Goal: Find specific page/section: Find specific page/section

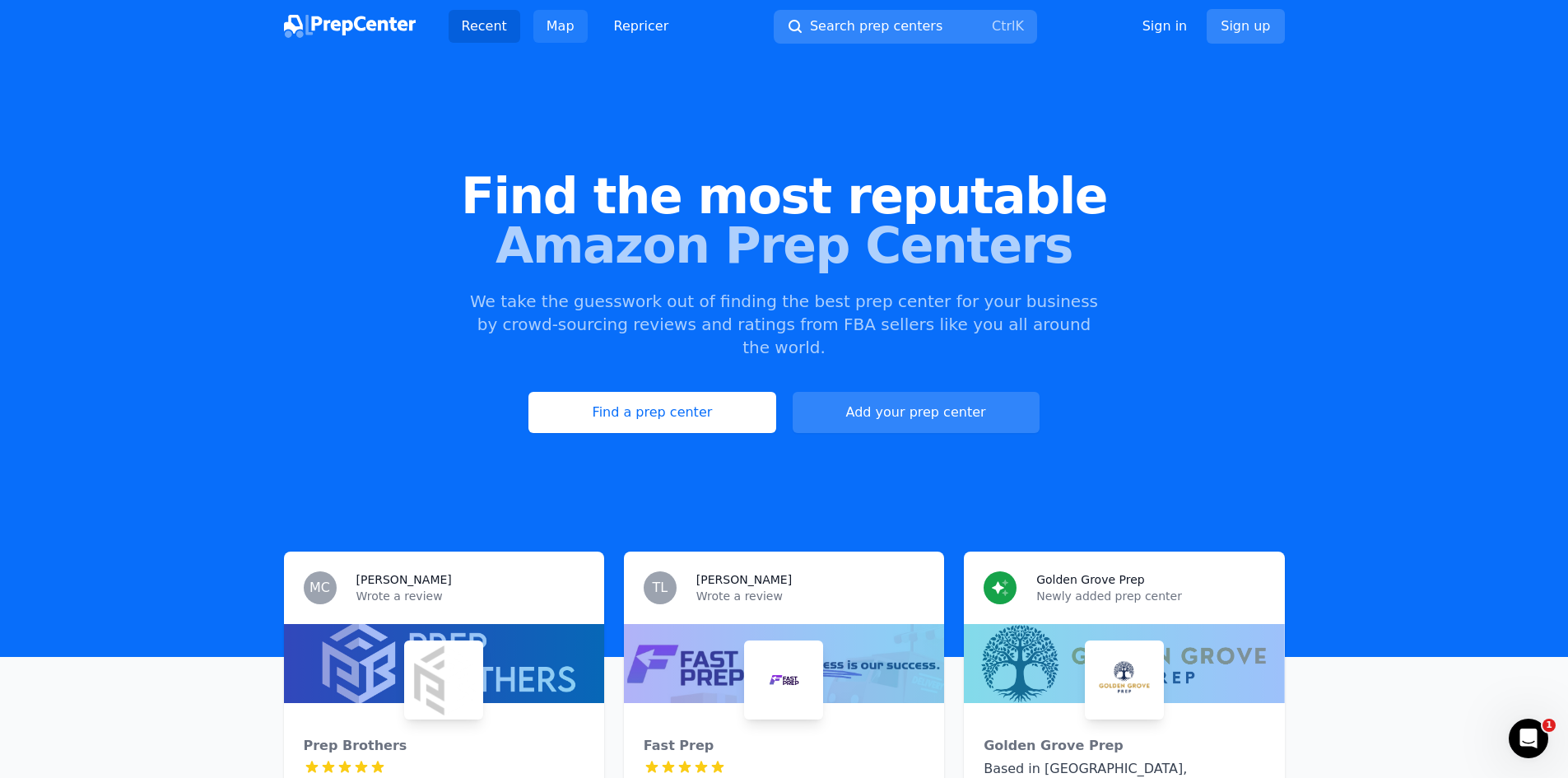
click at [559, 29] on link "Map" at bounding box center [560, 26] width 54 height 33
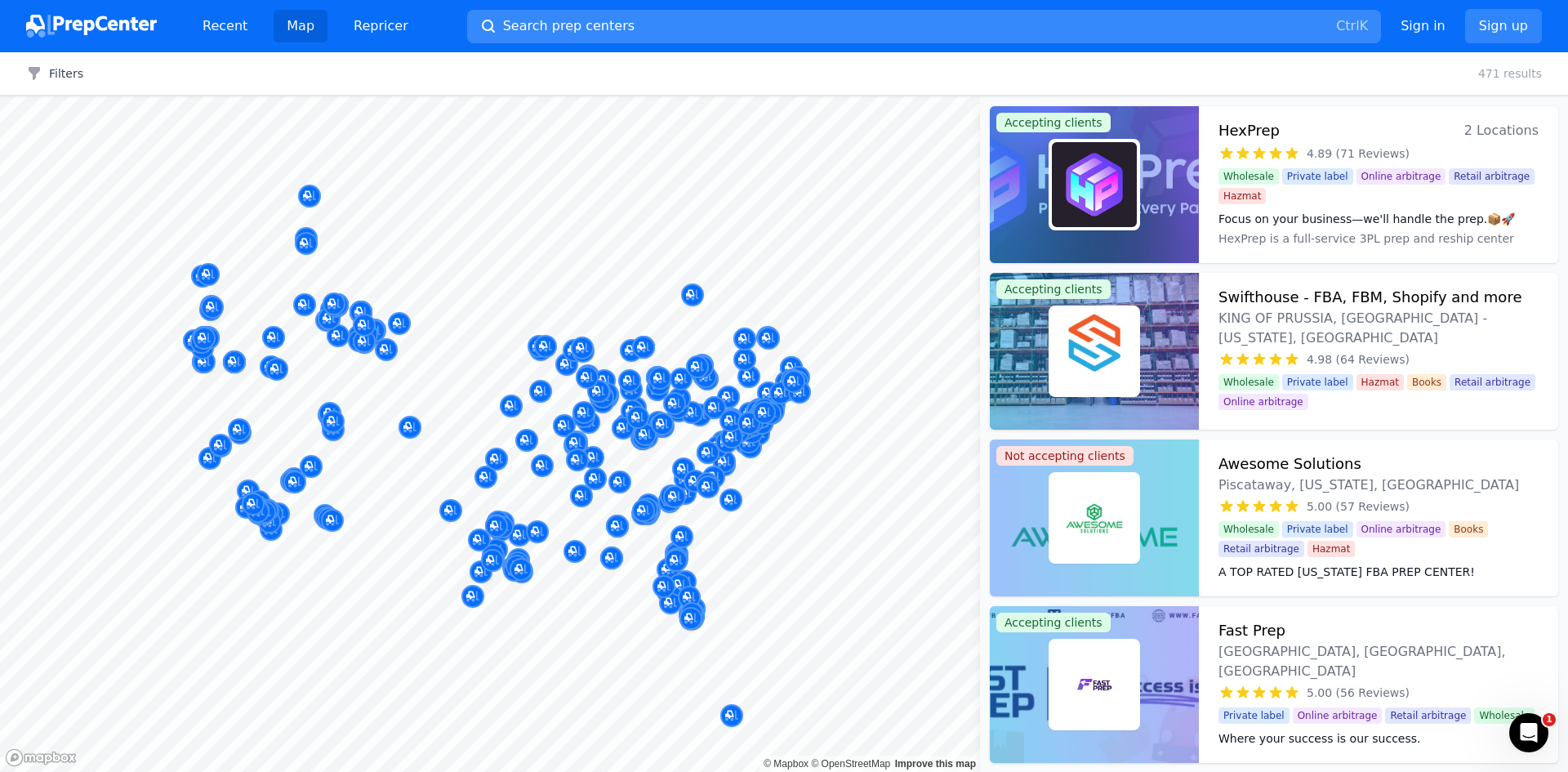
click at [925, 24] on button "Search prep centers Ctrl K" at bounding box center [924, 26] width 914 height 33
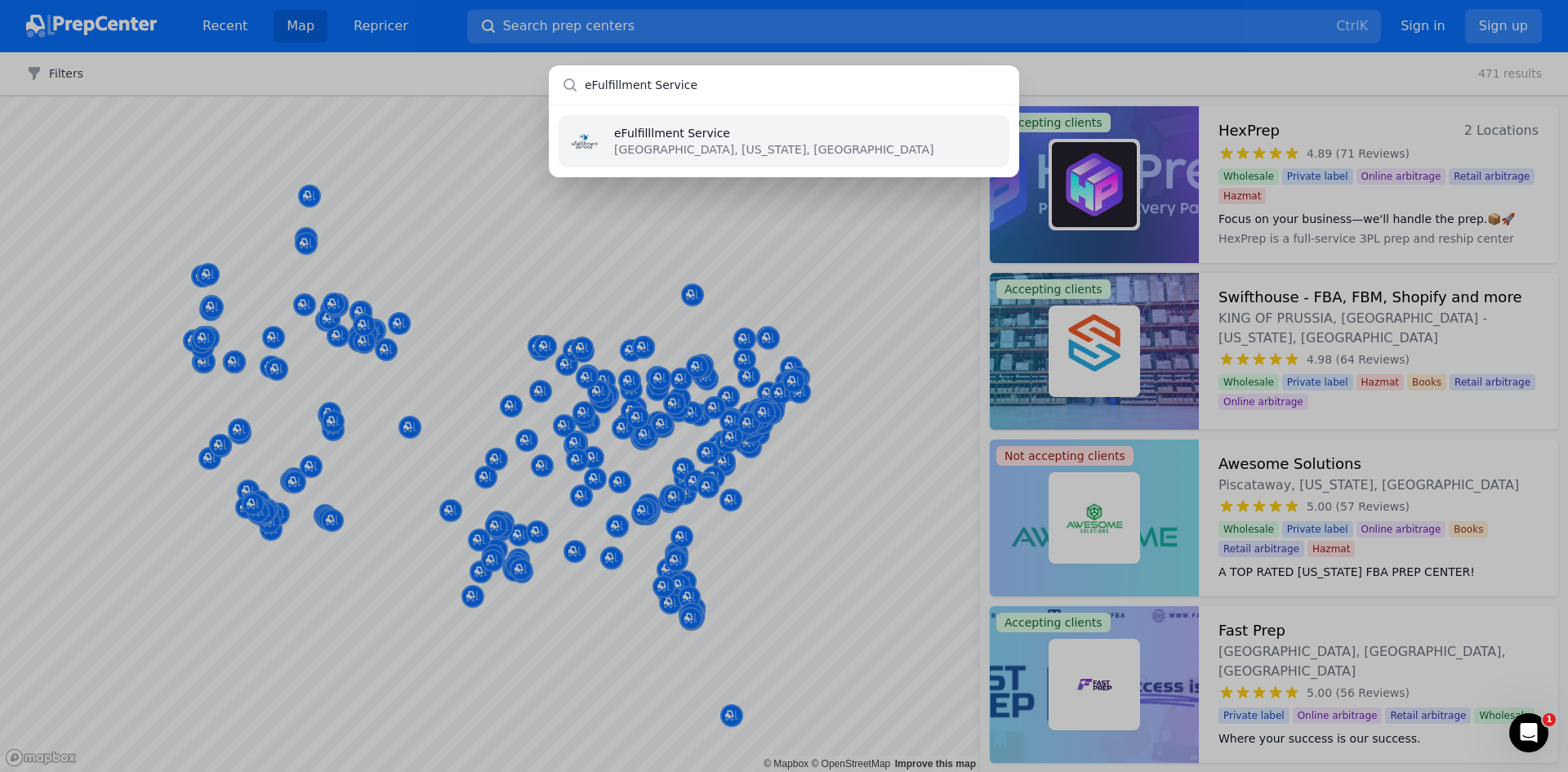
type input "eFulfillment Service"
click at [746, 136] on p "eFulfilllment Service" at bounding box center [773, 133] width 320 height 17
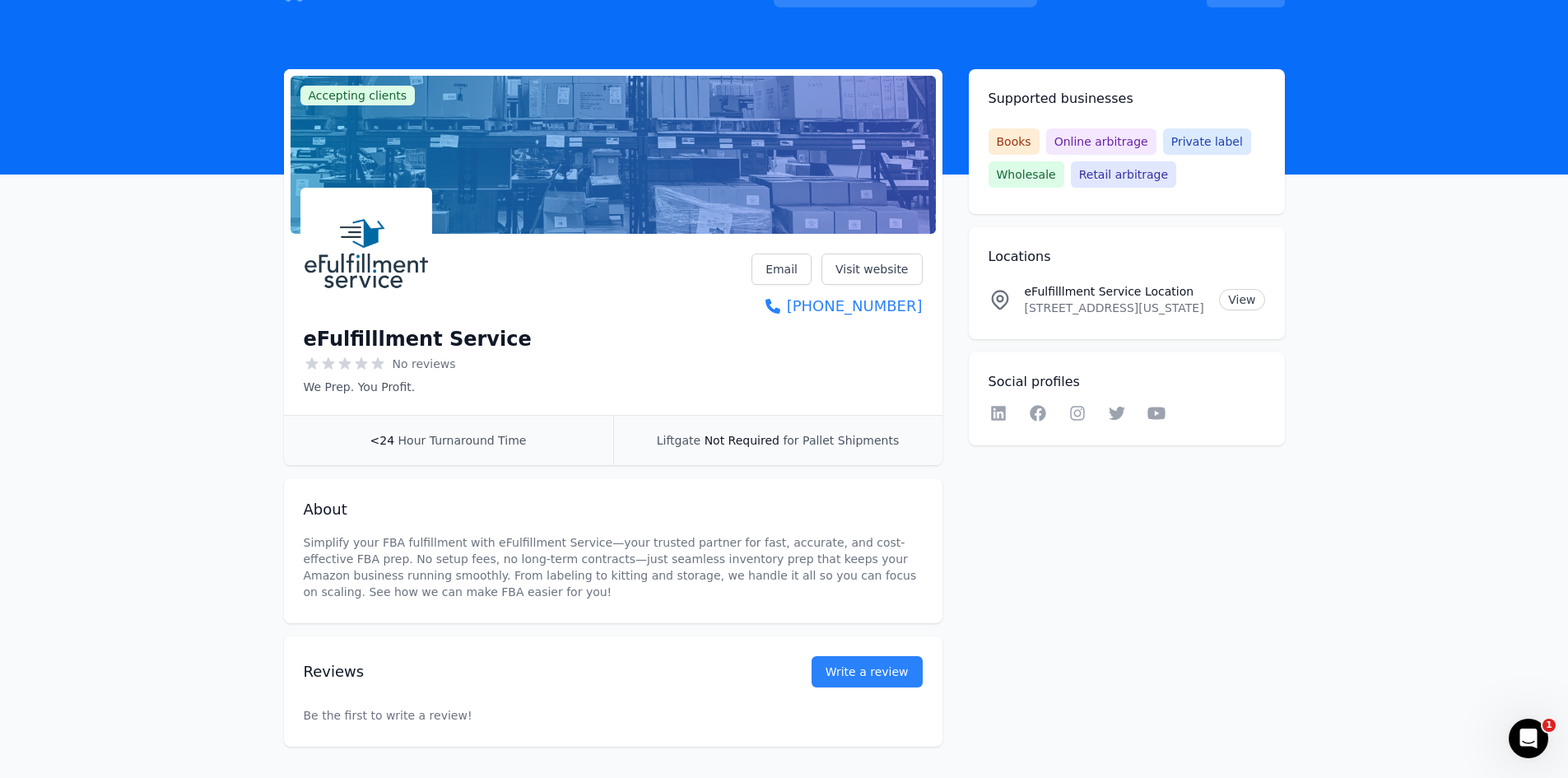
scroll to position [83, 0]
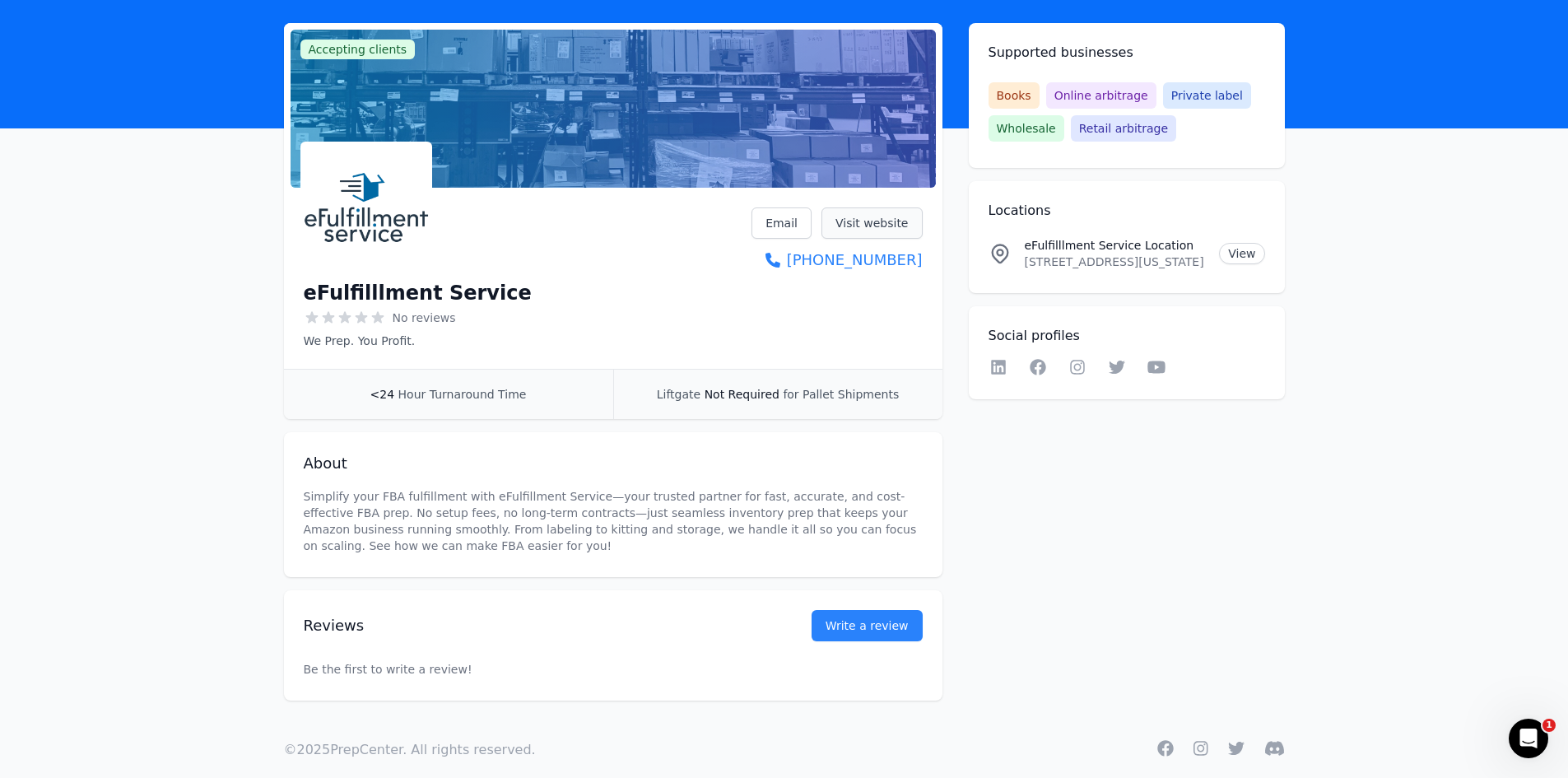
click at [906, 219] on link "Visit website" at bounding box center [872, 223] width 101 height 31
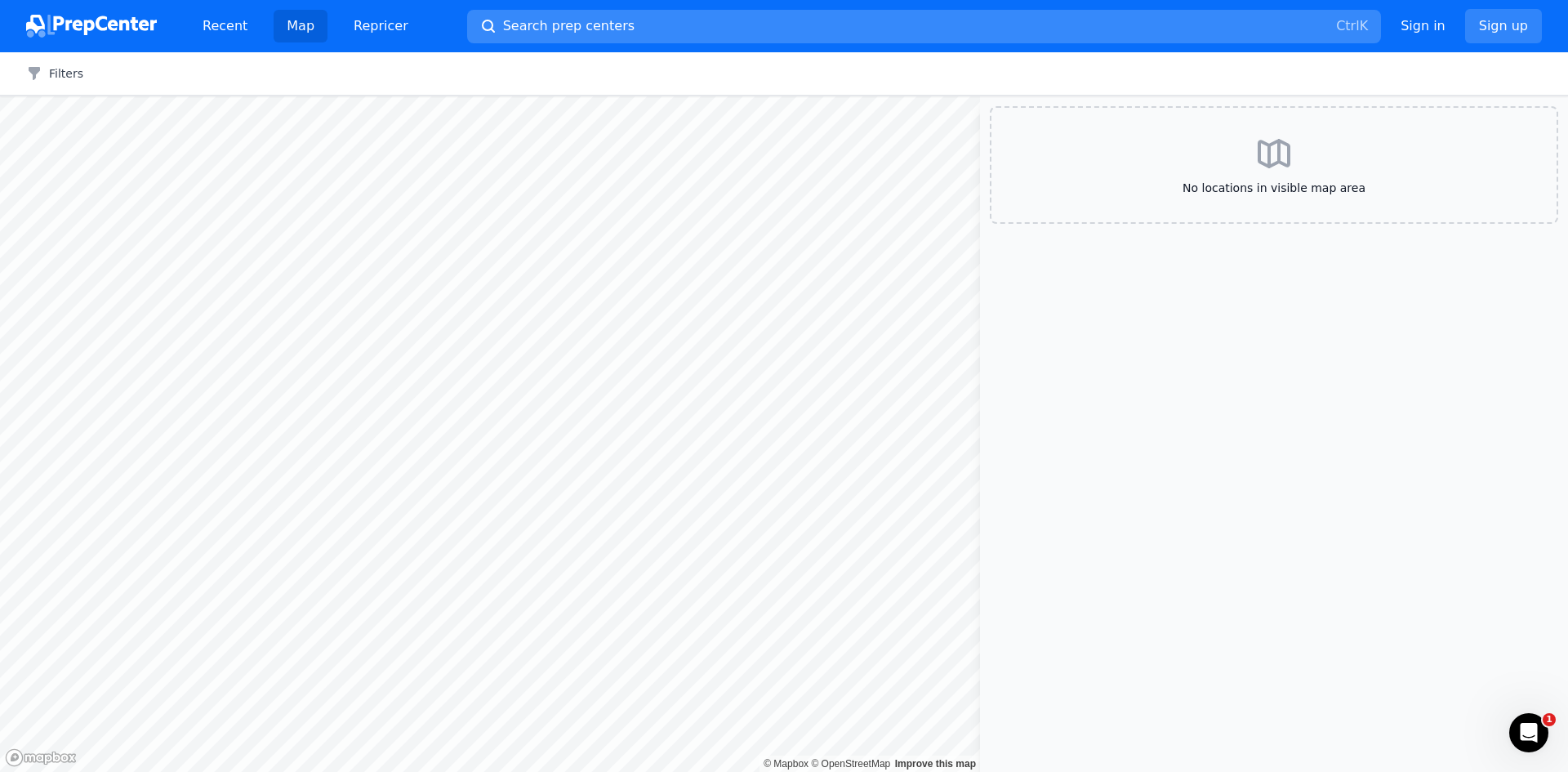
click at [721, 32] on button "Search prep centers Ctrl K" at bounding box center [924, 26] width 914 height 33
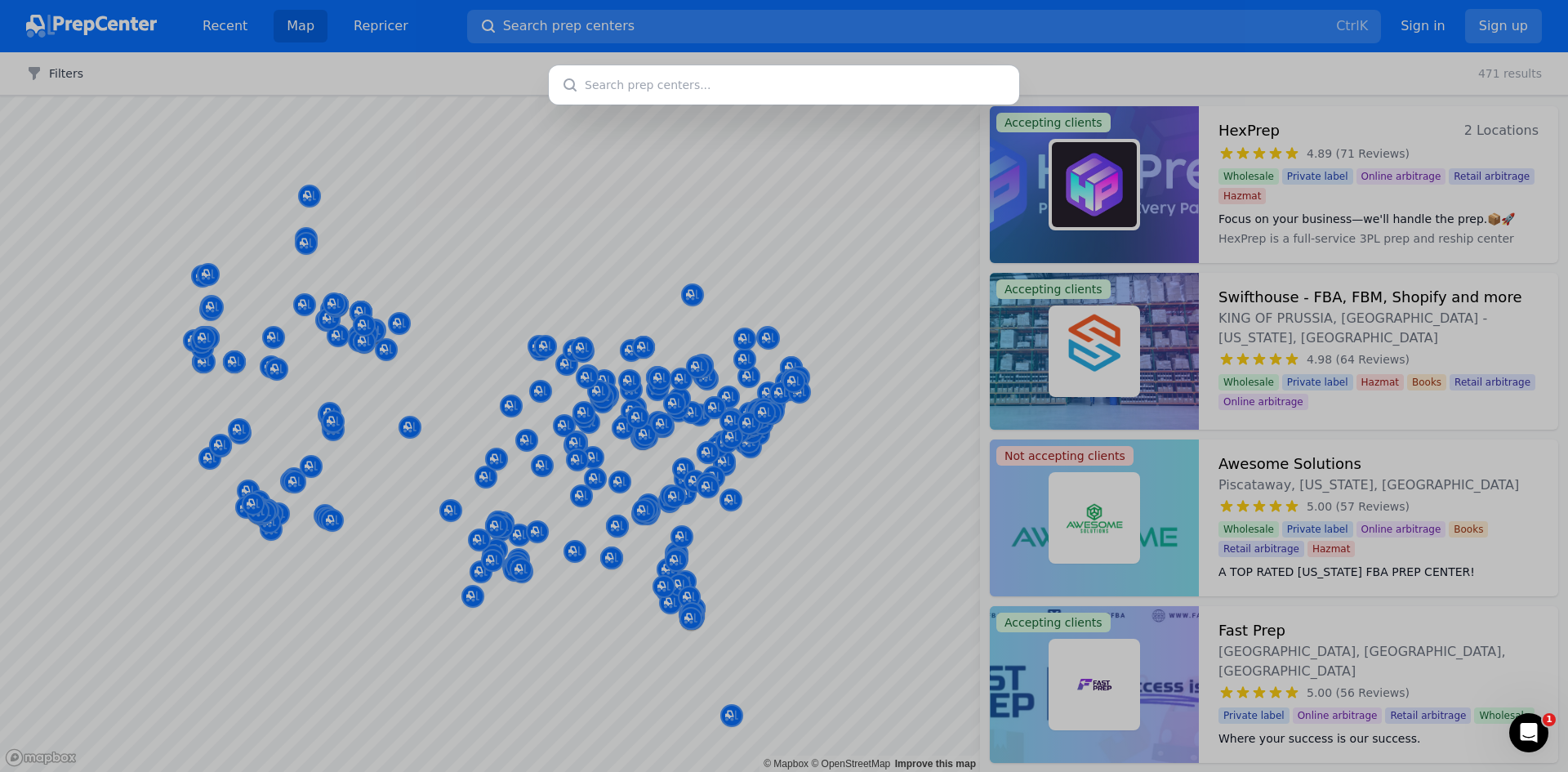
click at [703, 25] on div at bounding box center [784, 386] width 1568 height 772
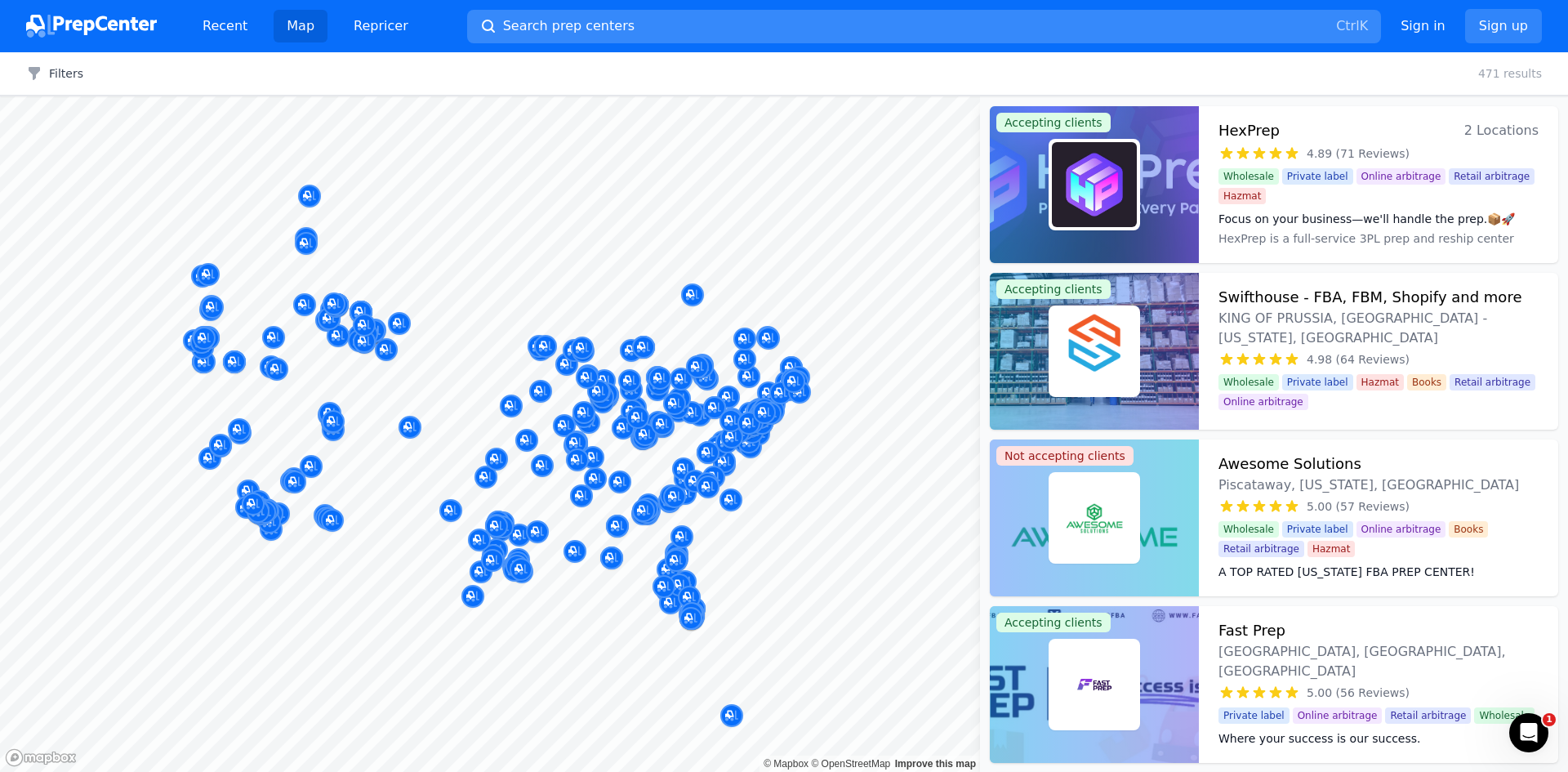
click at [702, 28] on button "Search prep centers Ctrl K" at bounding box center [924, 26] width 914 height 33
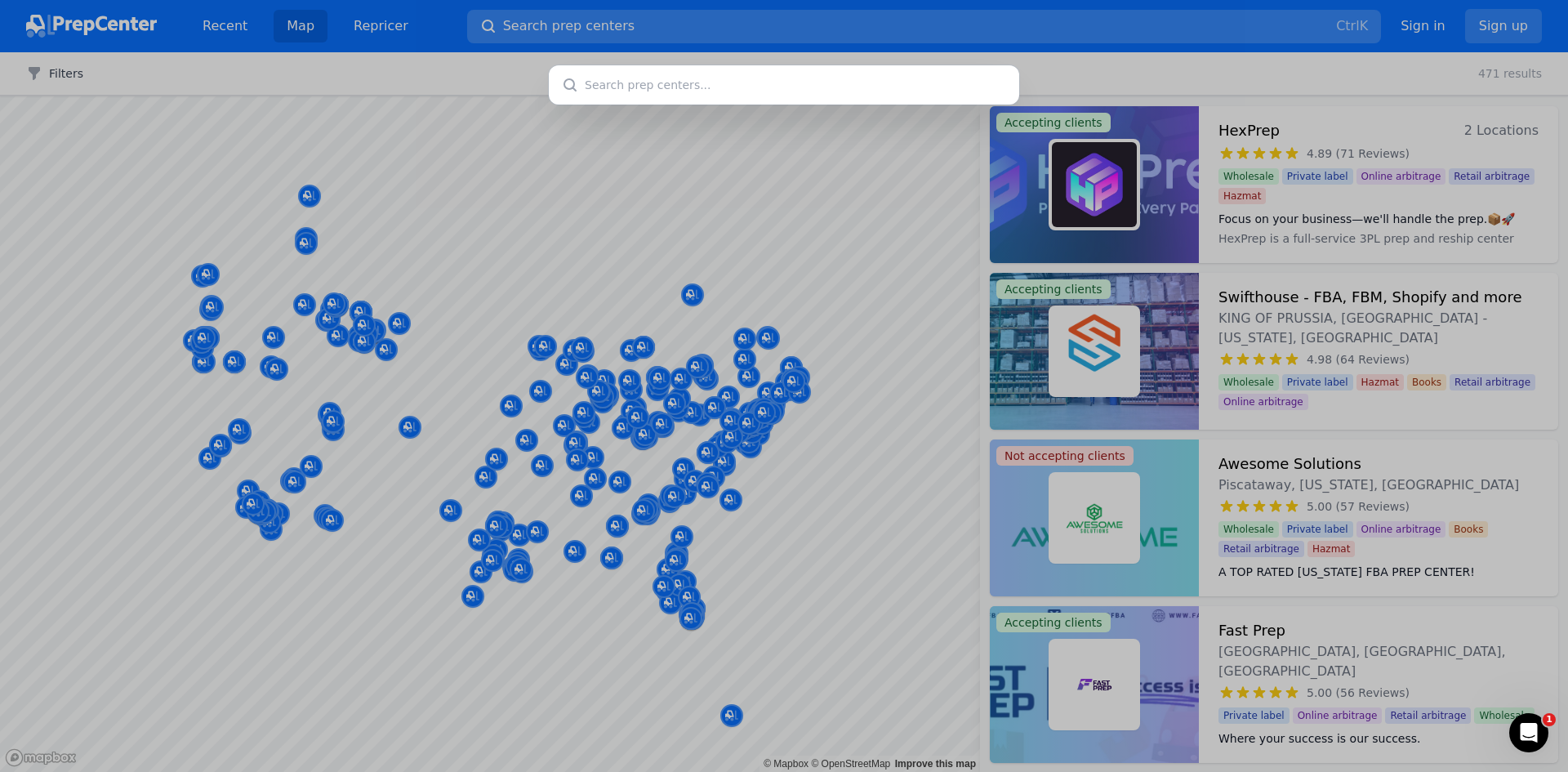
type input "ZonPrep"
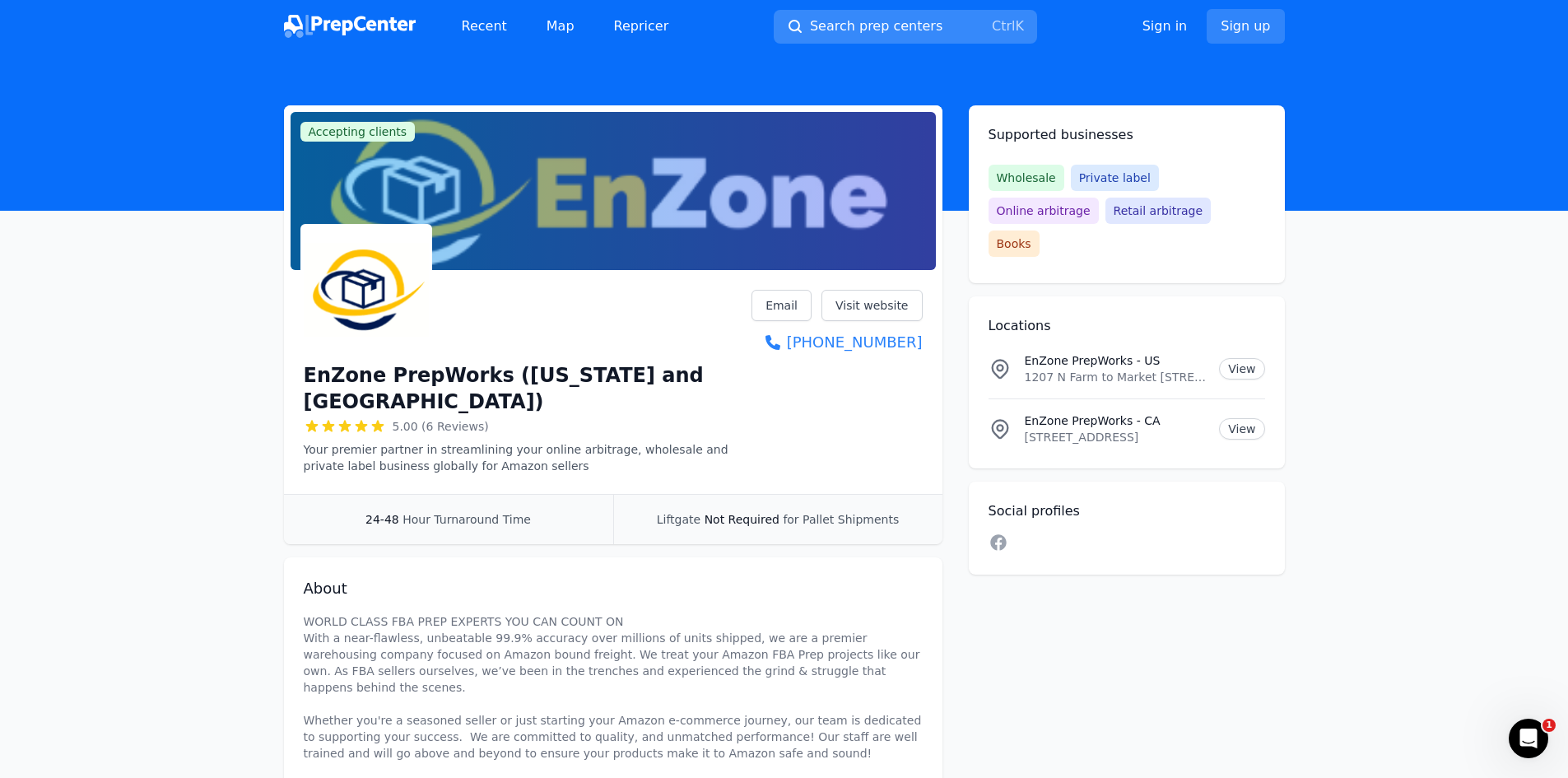
click at [923, 27] on span "Search prep centers" at bounding box center [875, 27] width 132 height 20
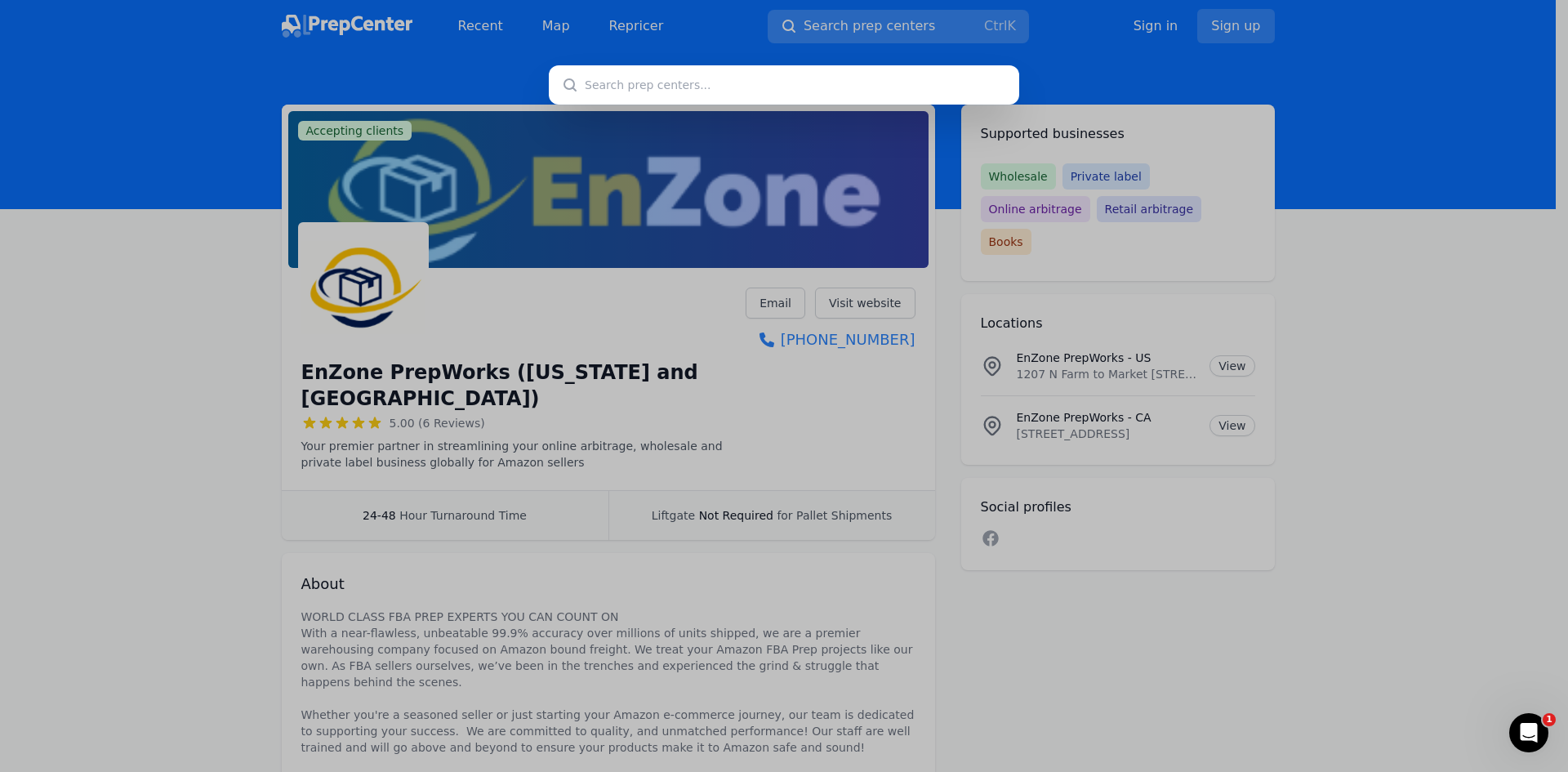
type input "Prep Ninjas"
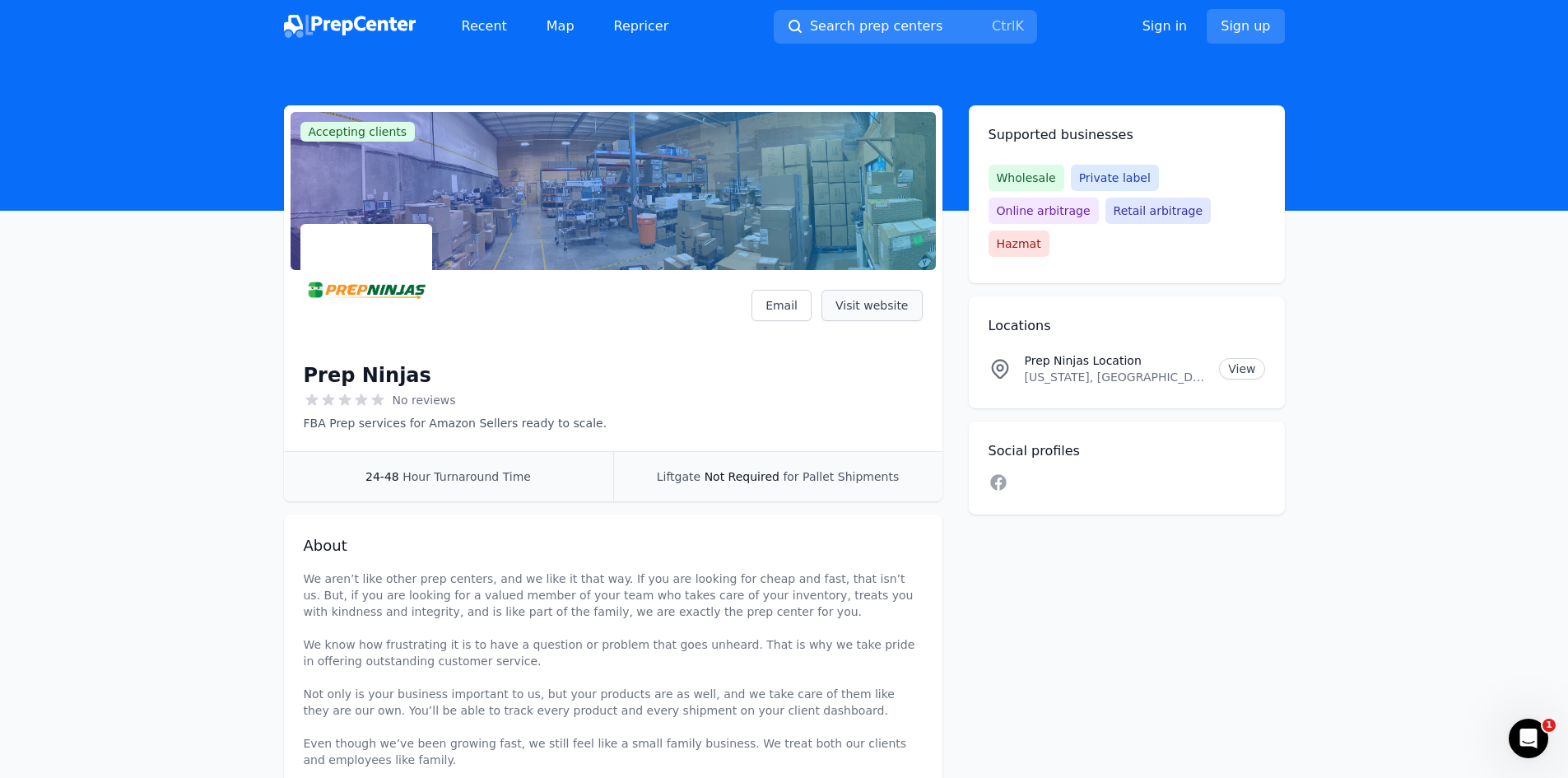
click at [881, 314] on link "Visit website" at bounding box center [872, 305] width 101 height 31
click at [859, 28] on span "Search prep centers" at bounding box center [875, 27] width 132 height 20
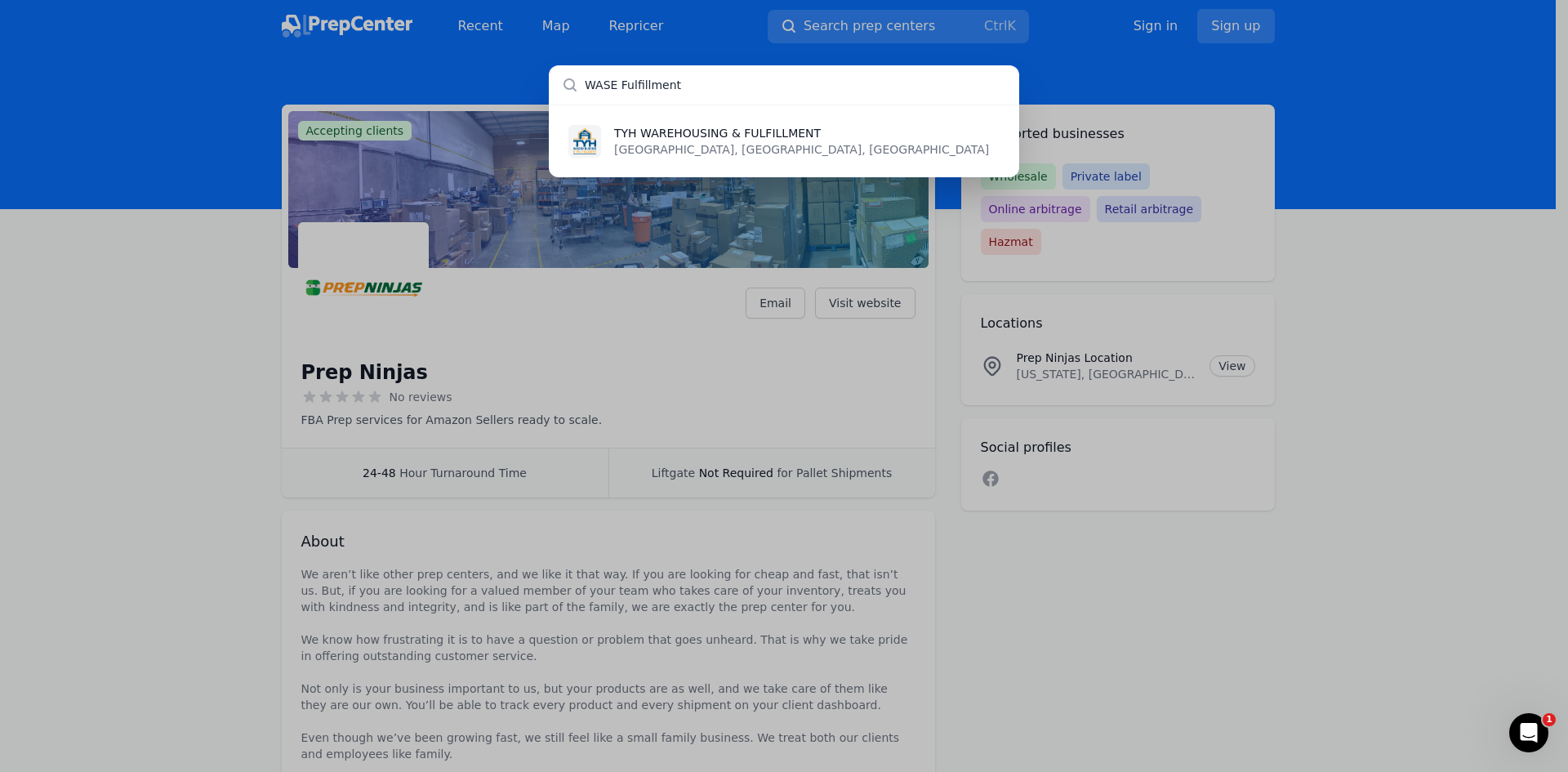
click at [646, 87] on input "WASE Fulfillment" at bounding box center [784, 85] width 470 height 40
paste input "Honest Fulfi"
type input "Honest Fulfilment"
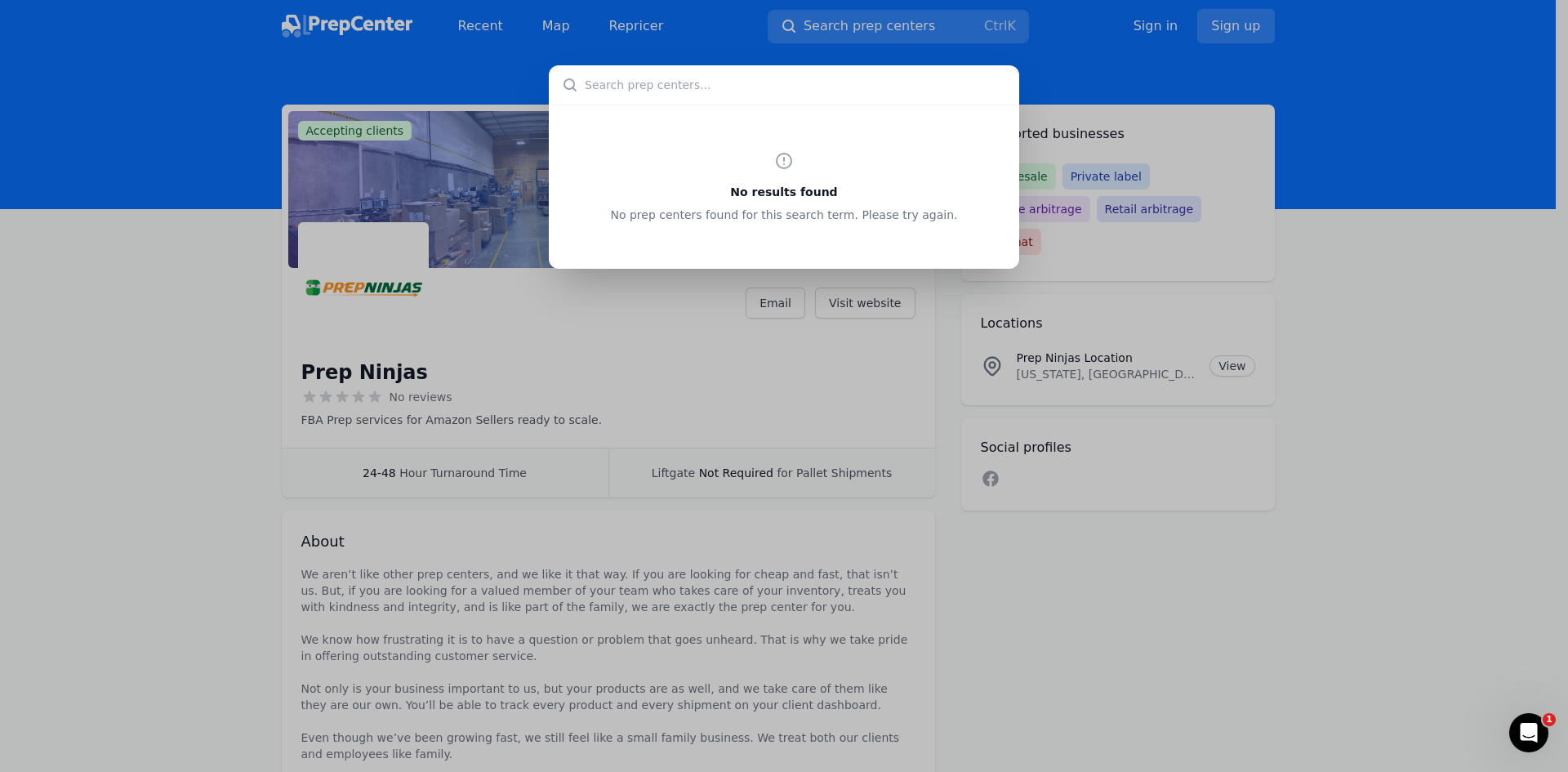
paste input "ShipHero"
type input "ShipHero"
paste input "Prep It, Pack It, Ship It"
type input "Prep It, Pack It, Ship It"
click at [850, 32] on div "No results found No prep centers found for this search term. Please try again." at bounding box center [784, 386] width 1568 height 772
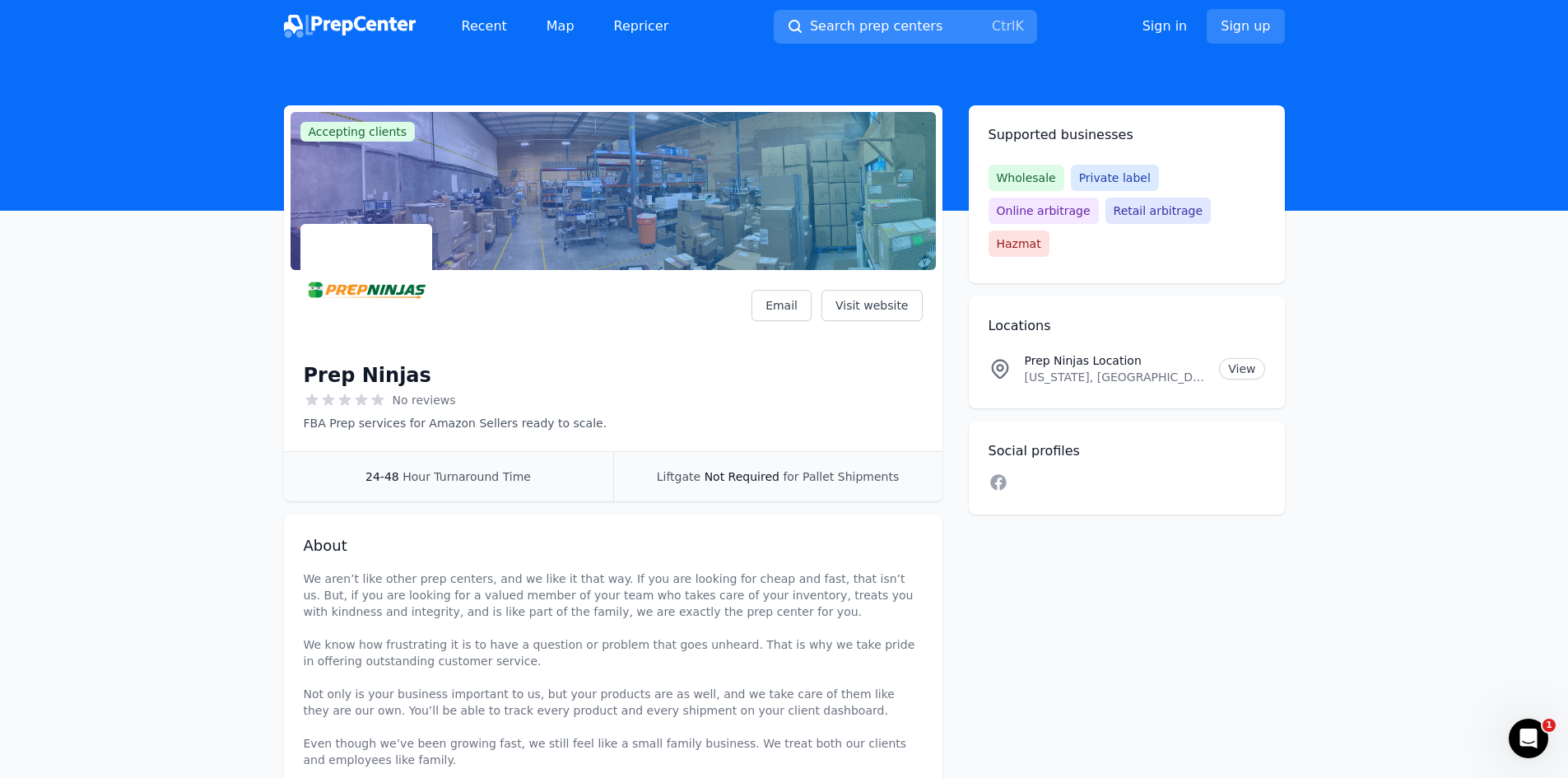
click at [860, 27] on span "Search prep centers" at bounding box center [875, 27] width 132 height 20
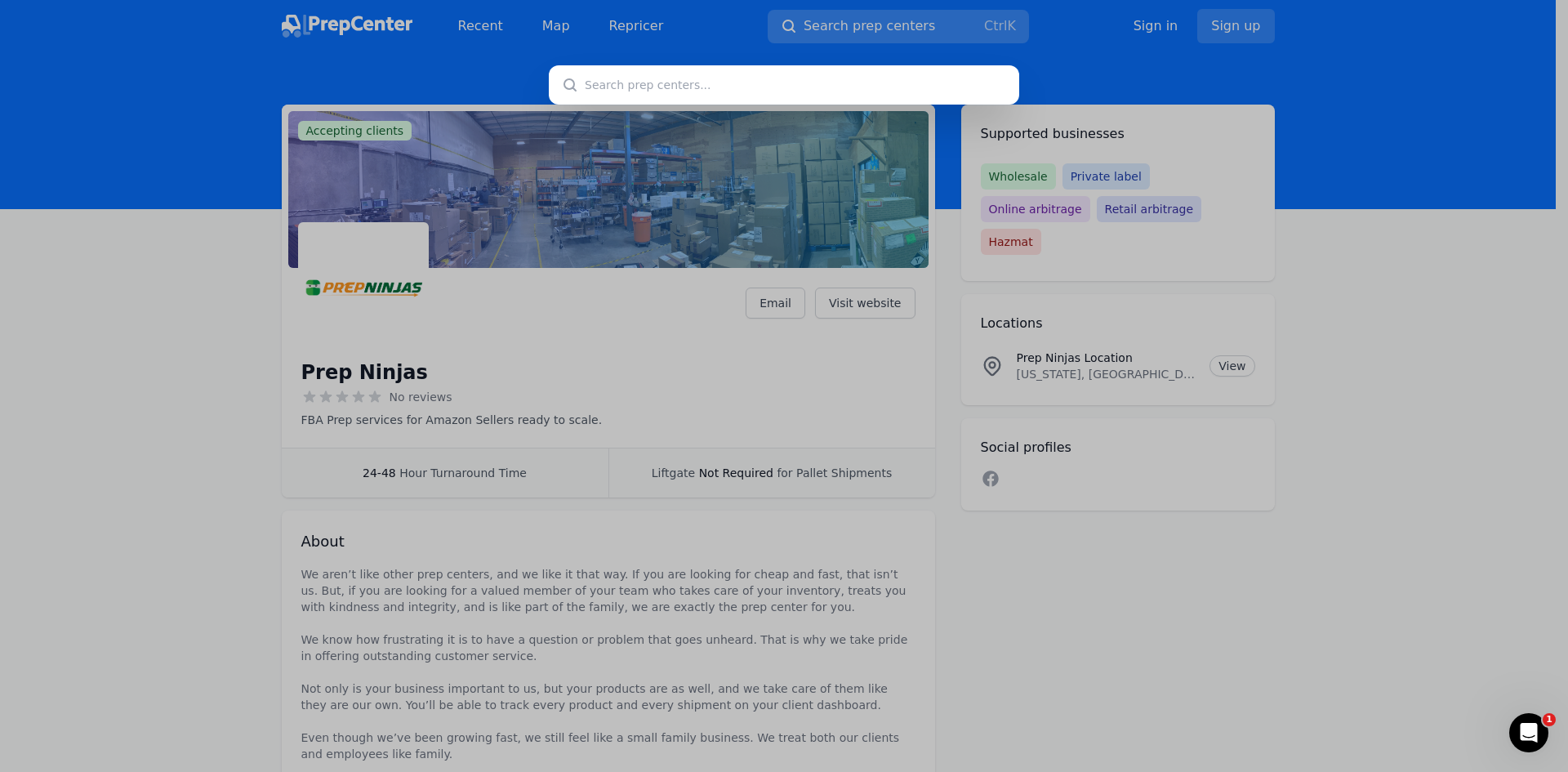
type input "Prep It, Pack It, Ship It"
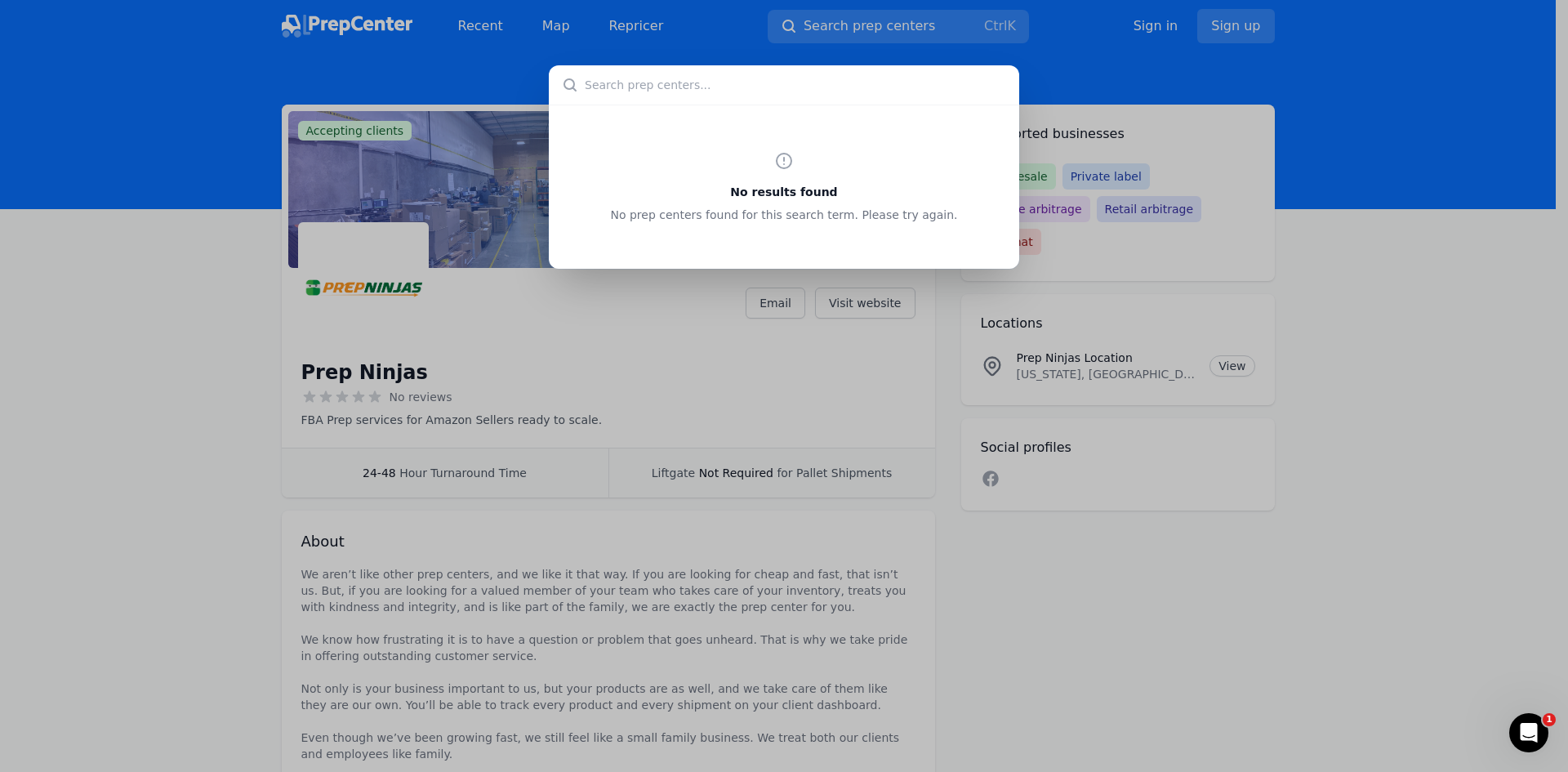
click at [314, 24] on div "No results found No prep centers found for this search term. Please try again." at bounding box center [784, 386] width 1568 height 772
